Goal: Share content

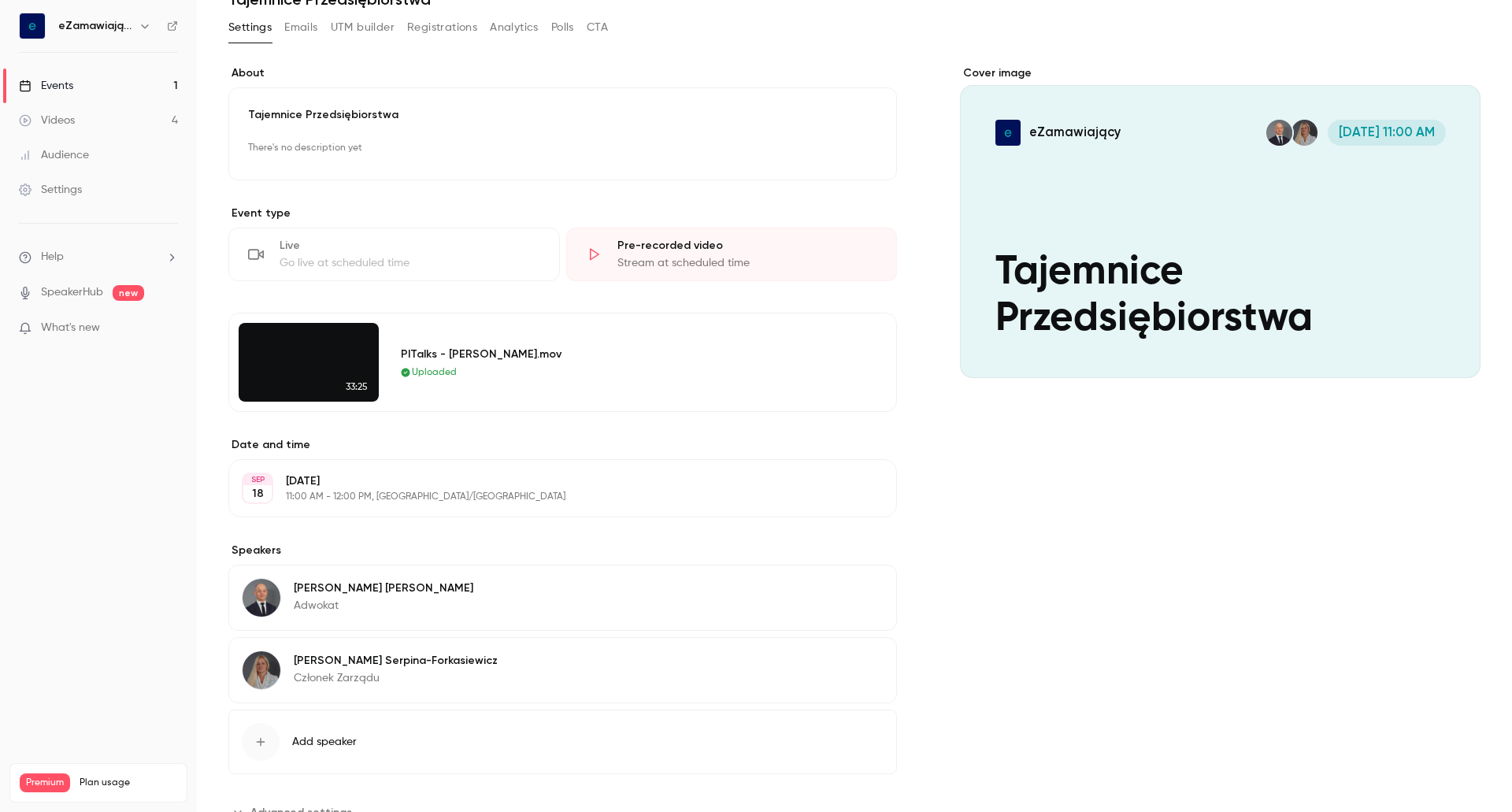
scroll to position [136, 0]
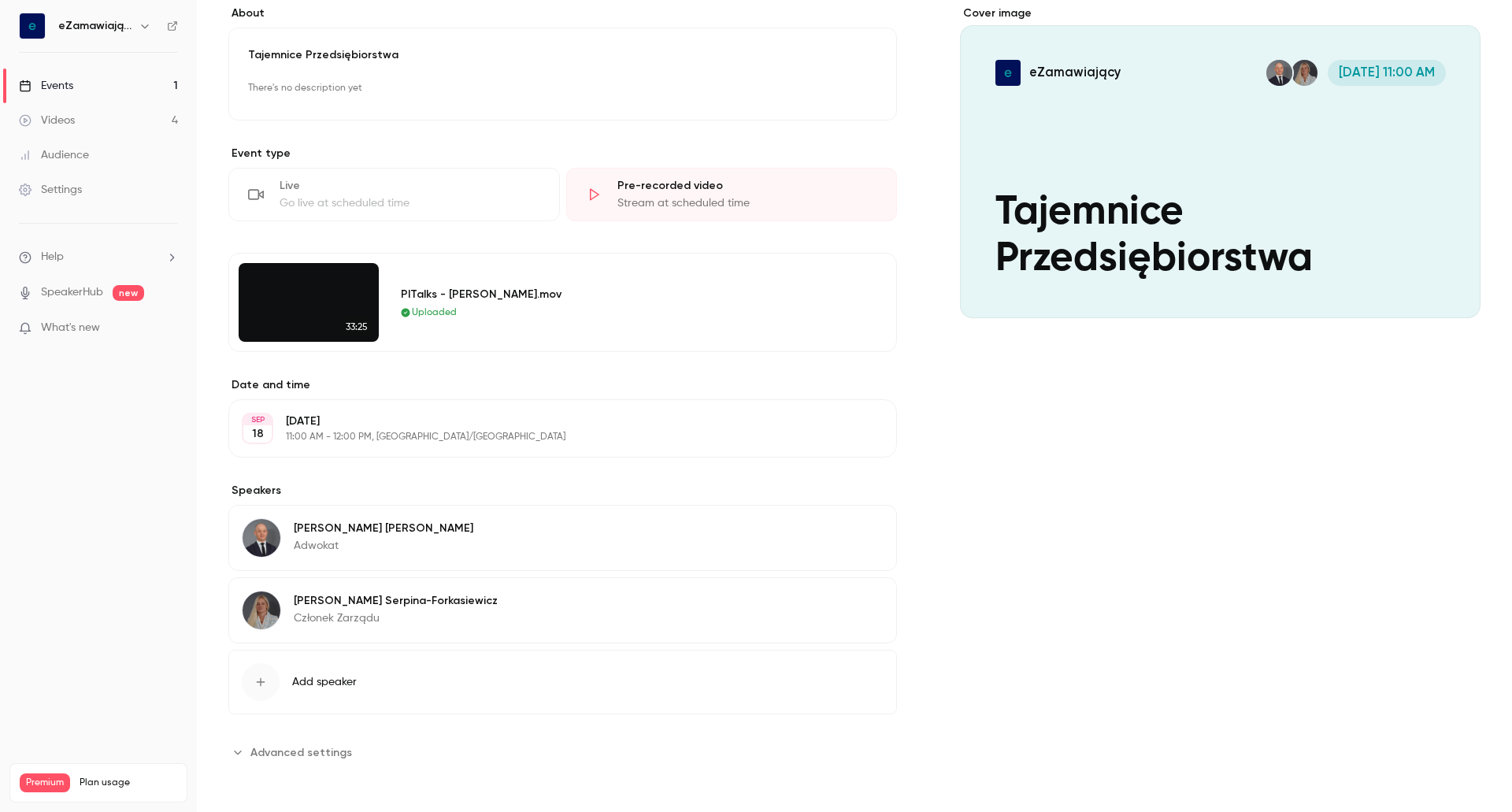
click at [299, 744] on span "Advanced settings" at bounding box center [302, 752] width 102 height 16
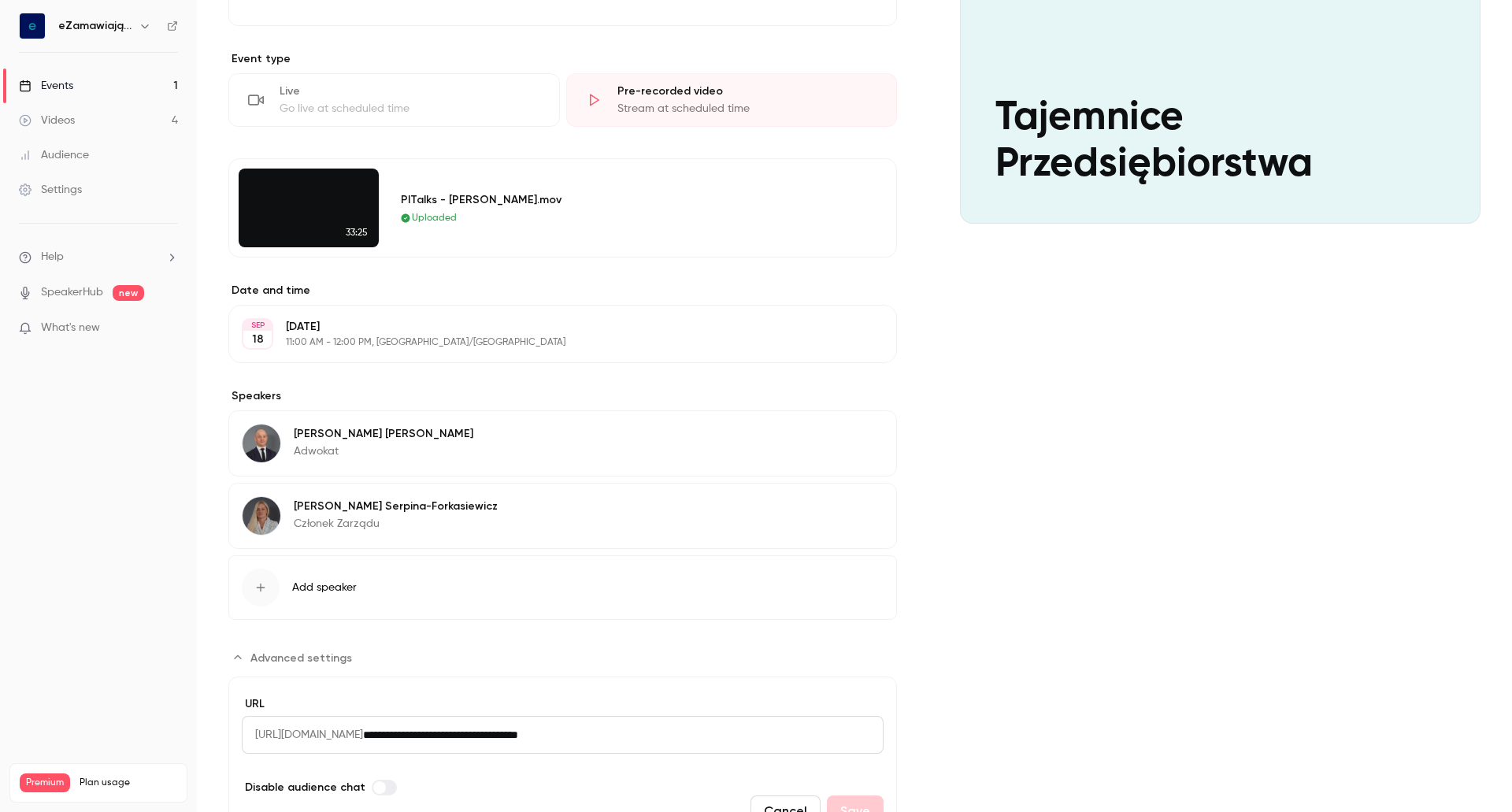
scroll to position [0, 0]
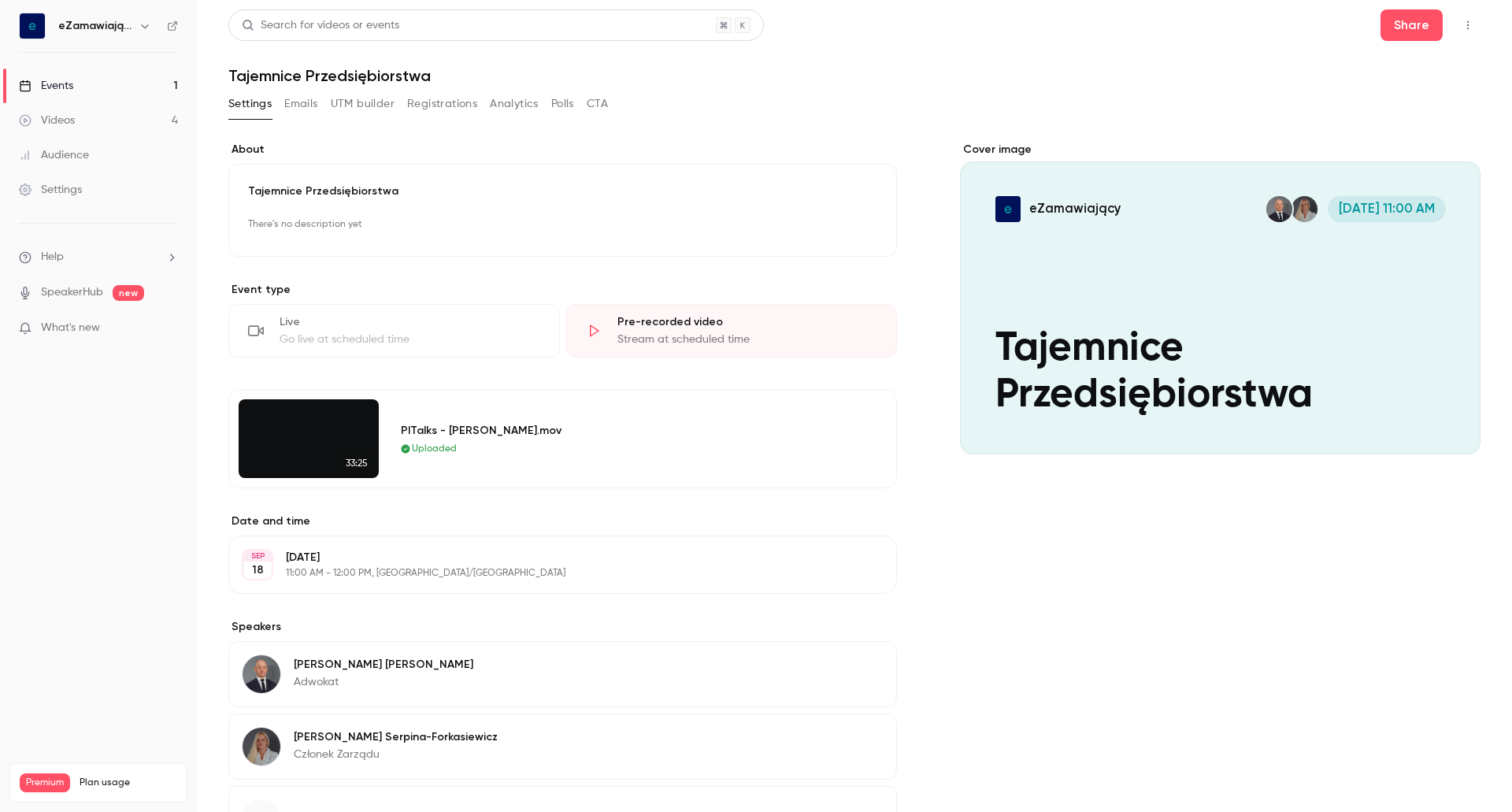
click at [1440, 16] on div "Share" at bounding box center [1431, 25] width 100 height 31
click at [1455, 24] on button "button" at bounding box center [1468, 25] width 25 height 25
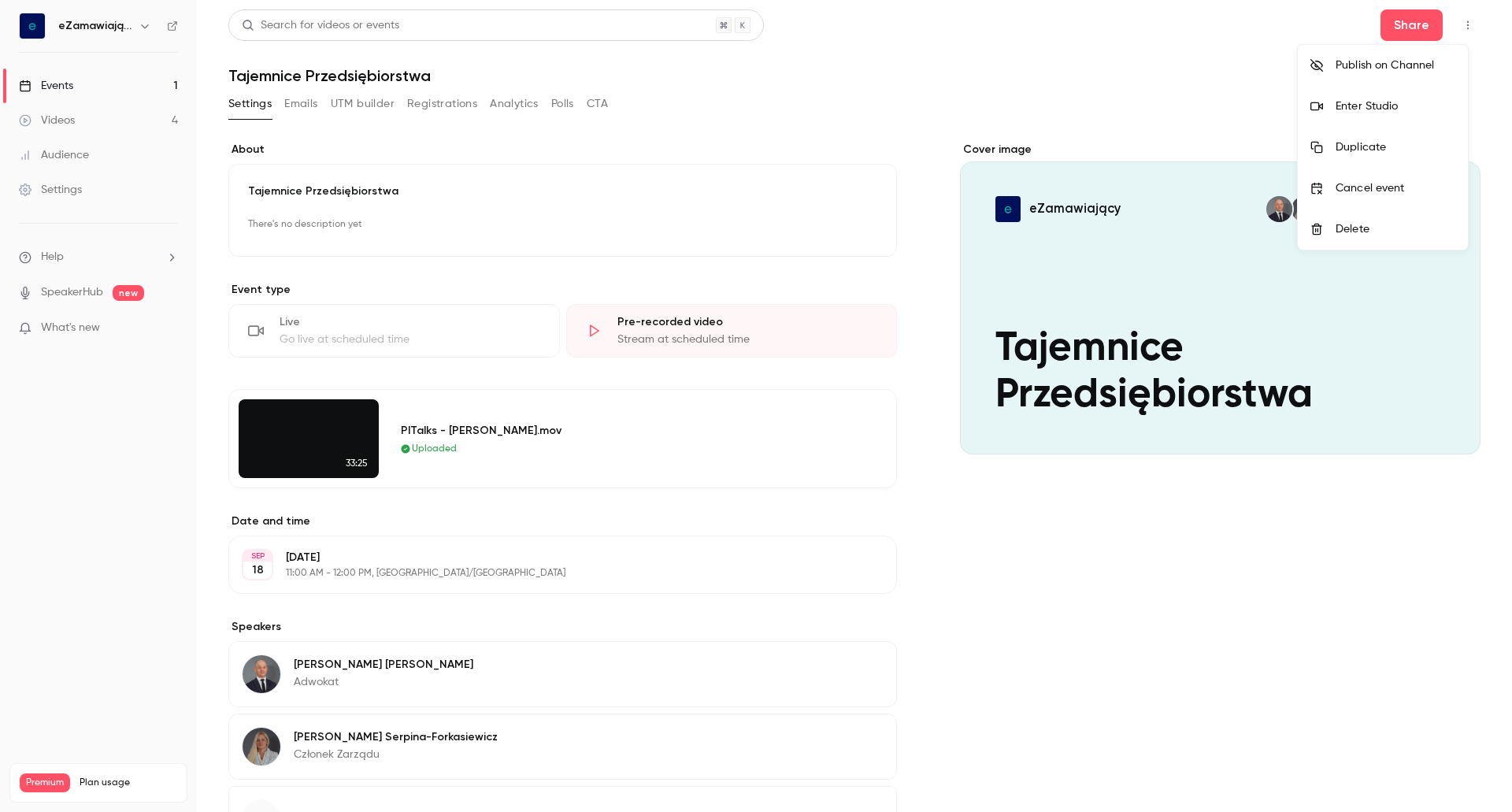
drag, startPoint x: 1447, startPoint y: 24, endPoint x: 1002, endPoint y: 16, distance: 445.1
click at [1002, 16] on div at bounding box center [756, 406] width 1512 height 812
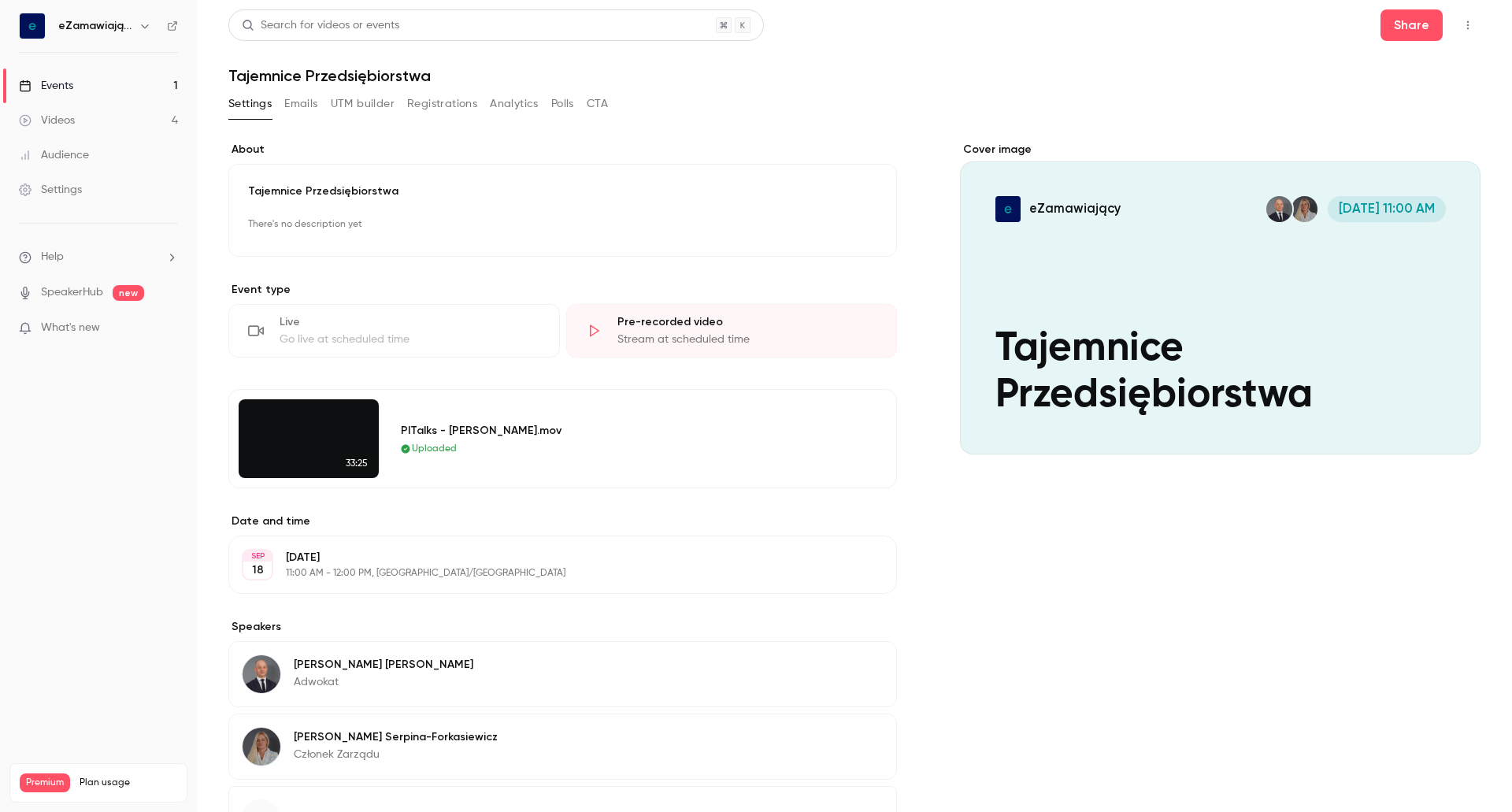
click at [116, 93] on link "Events 1" at bounding box center [98, 86] width 197 height 34
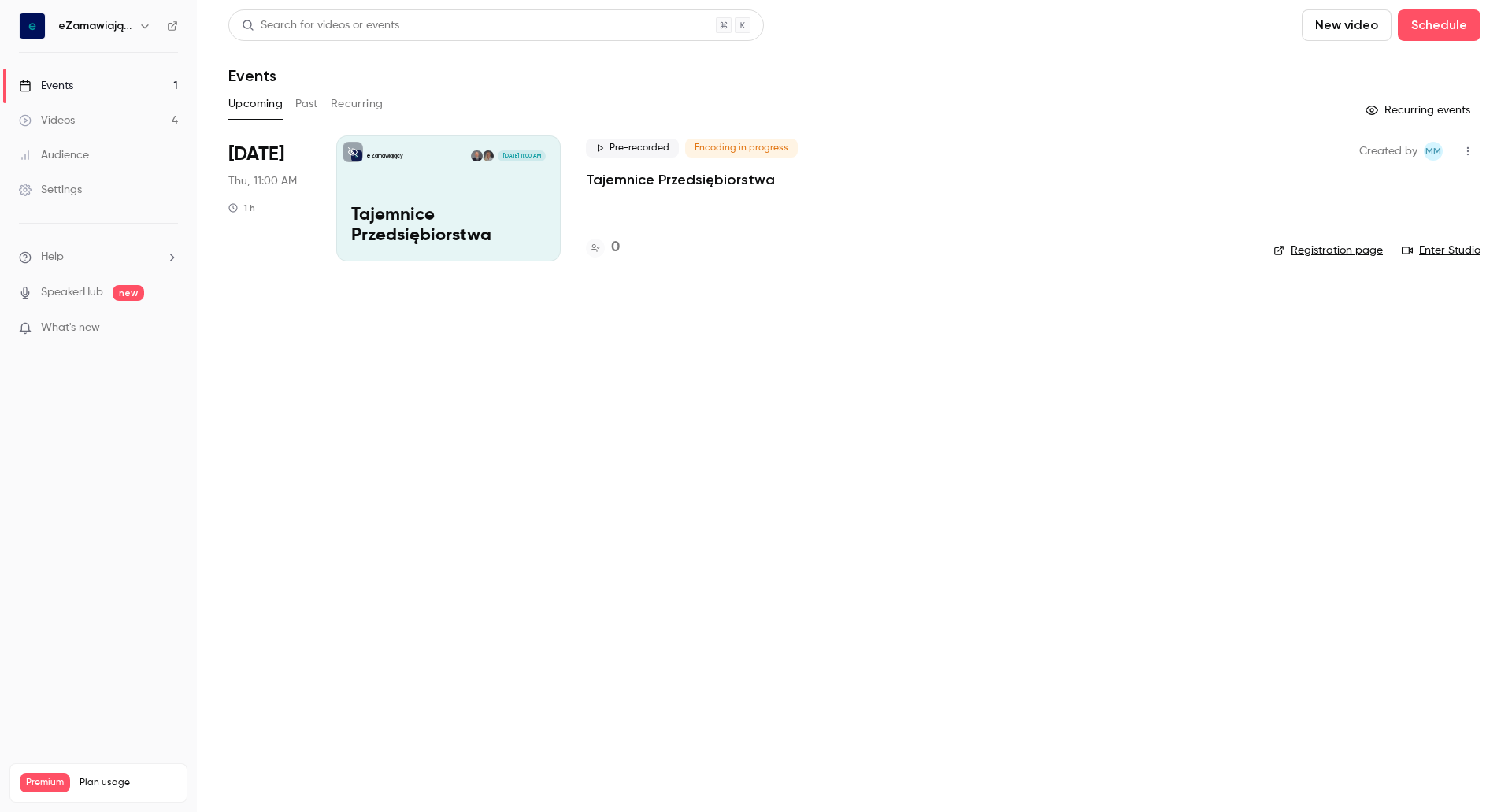
click at [1473, 151] on icon "button" at bounding box center [1468, 151] width 12 height 11
click at [1347, 185] on div at bounding box center [1335, 191] width 25 height 12
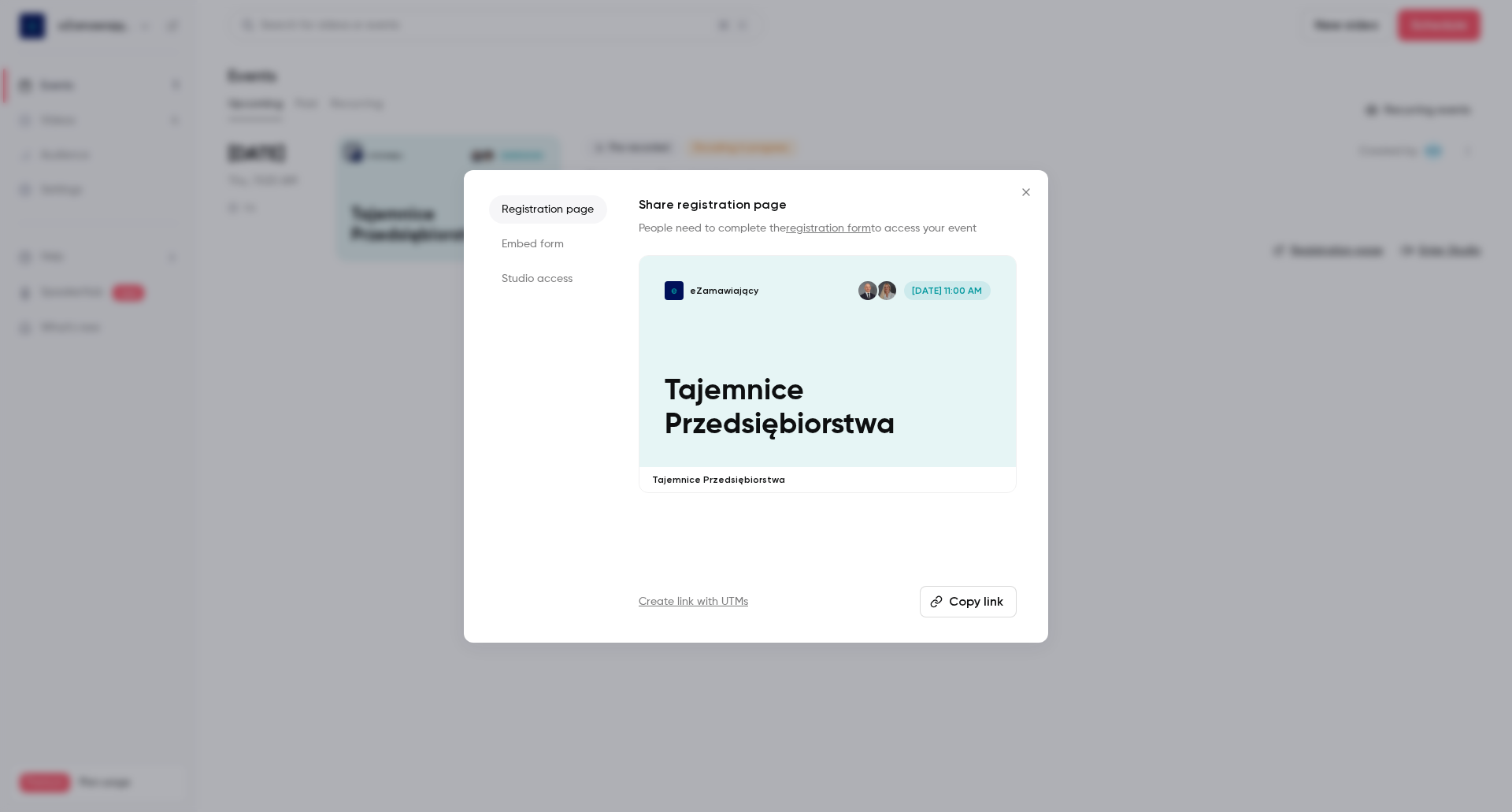
click at [971, 609] on button "Copy link" at bounding box center [969, 601] width 97 height 31
click at [536, 244] on li "Embed form" at bounding box center [548, 244] width 118 height 29
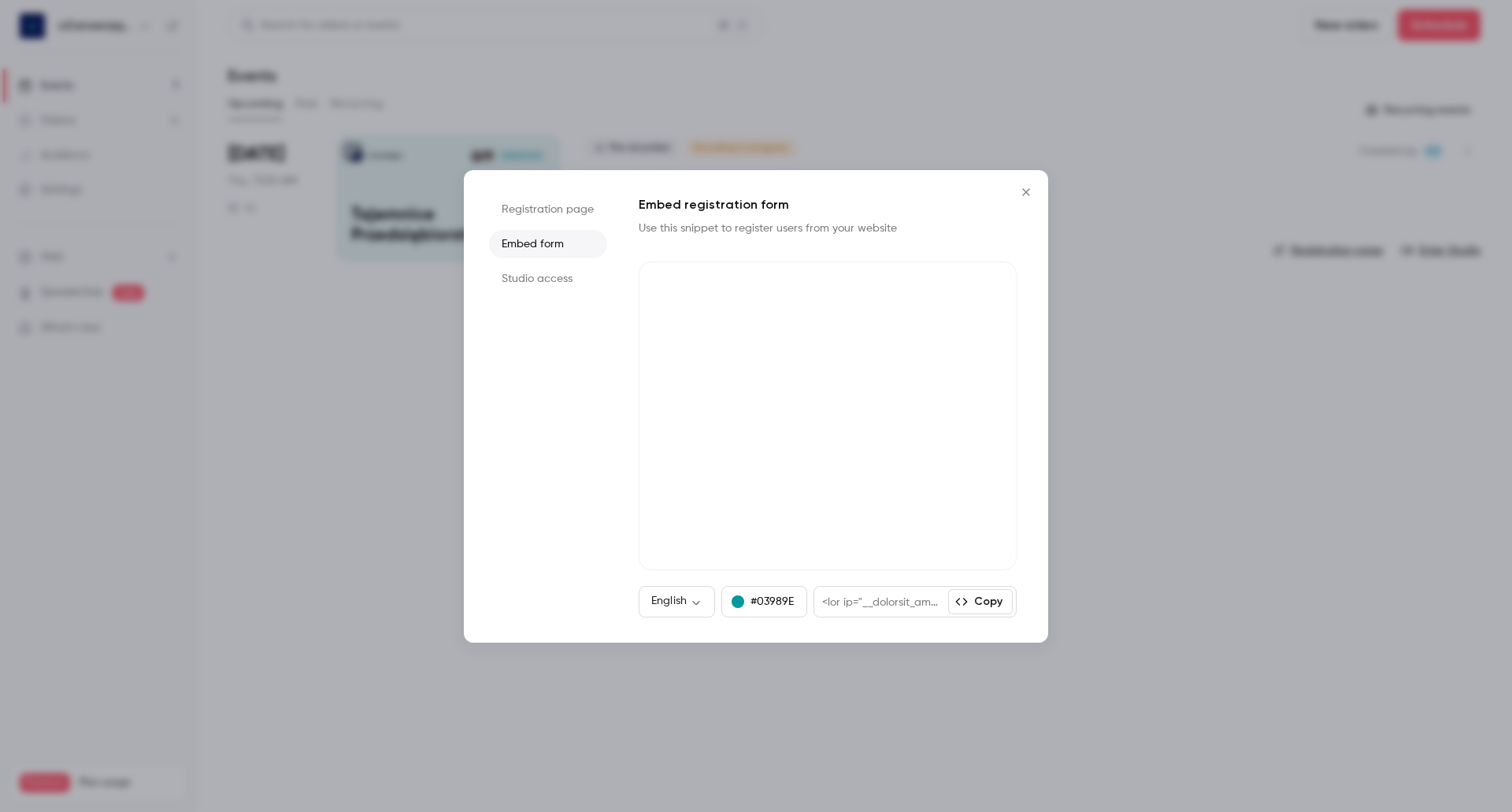
click at [537, 270] on li "Studio access" at bounding box center [548, 279] width 118 height 29
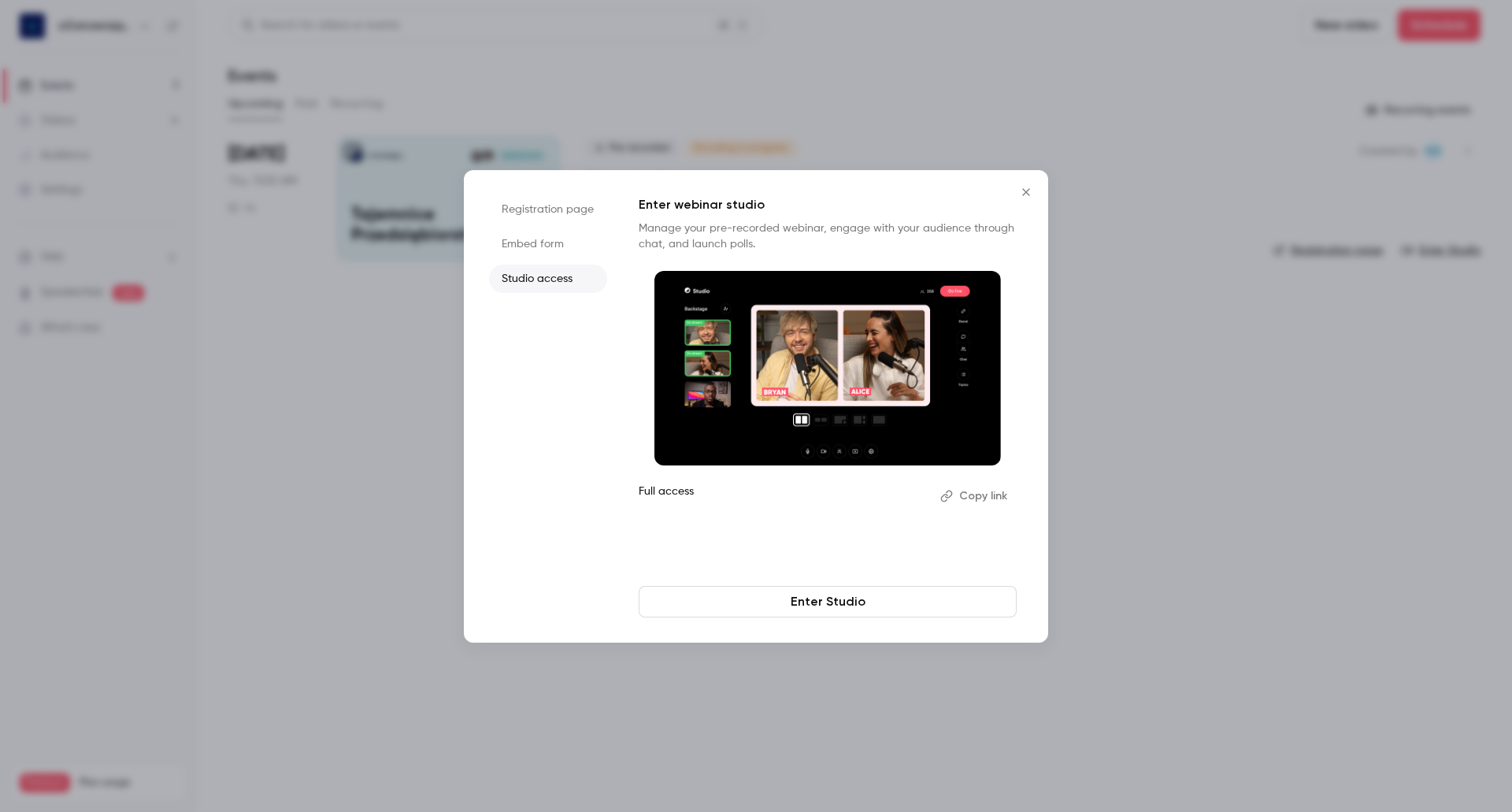
click at [1024, 192] on icon "Close" at bounding box center [1026, 192] width 19 height 12
